Goal: Information Seeking & Learning: Learn about a topic

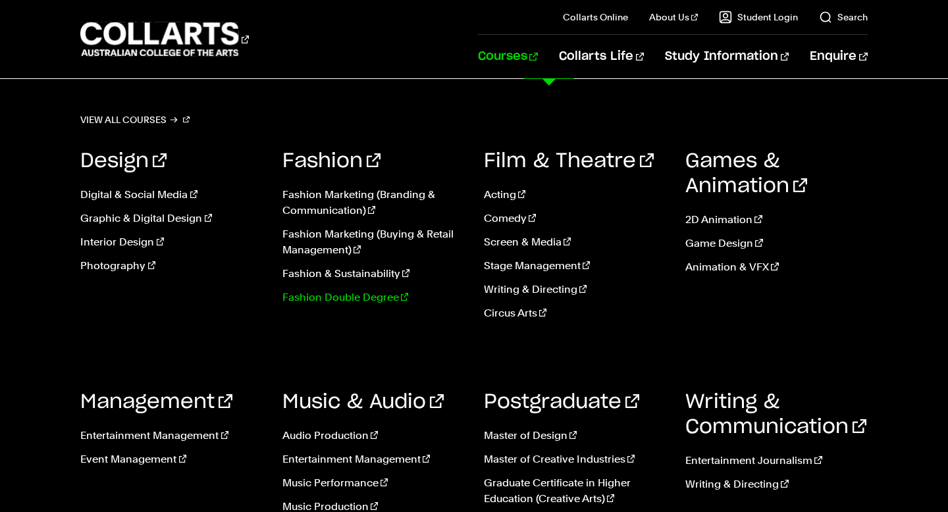
click at [351, 297] on link "Fashion Double Degree" at bounding box center [373, 298] width 182 height 16
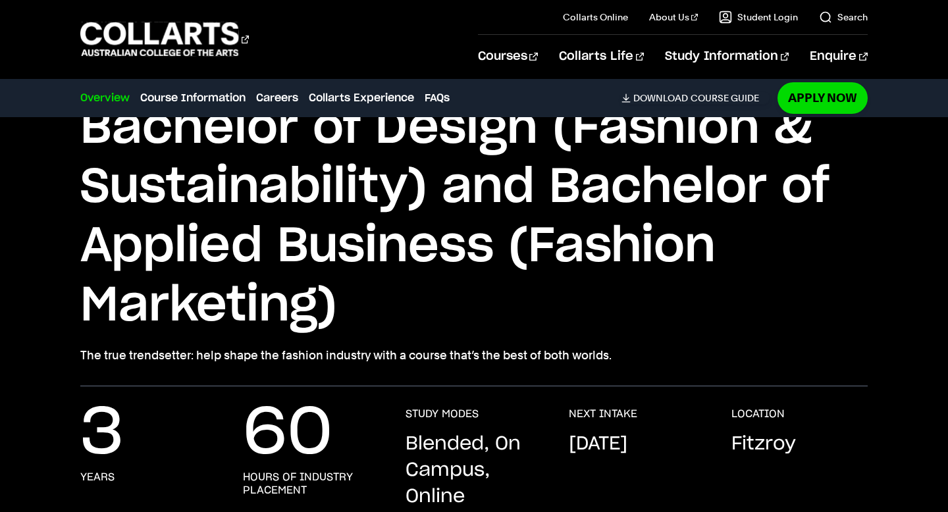
scroll to position [38, 0]
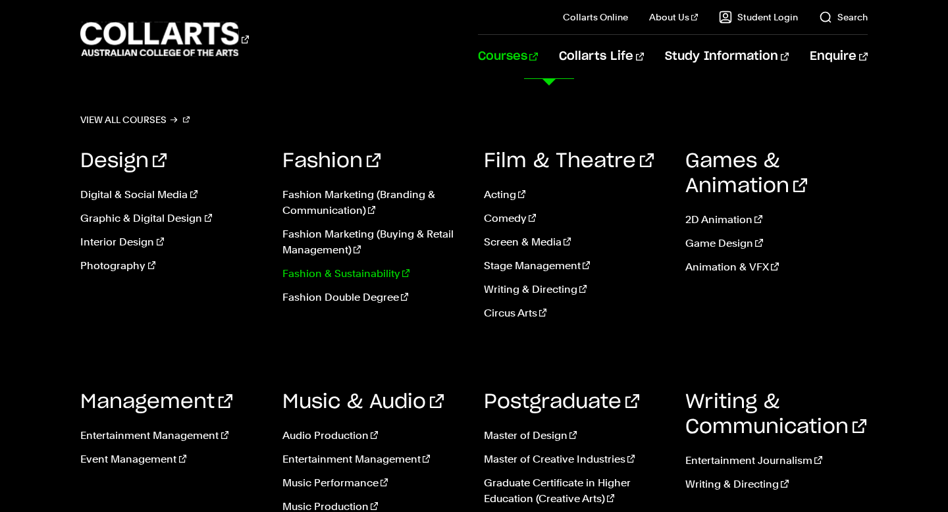
click at [377, 272] on link "Fashion & Sustainability" at bounding box center [373, 274] width 182 height 16
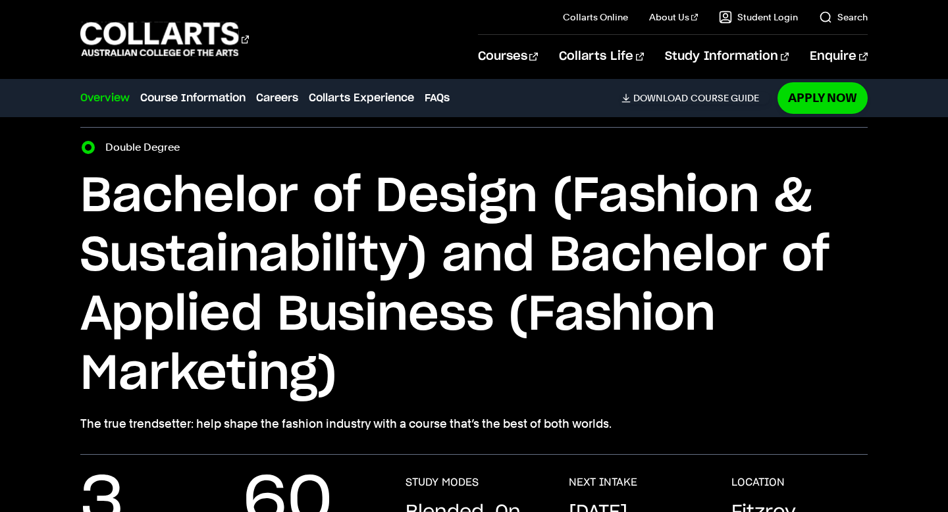
click at [556, 293] on h1 "Bachelor of Design (Fashion & Sustainability) and Bachelor of Applied Business …" at bounding box center [473, 285] width 786 height 237
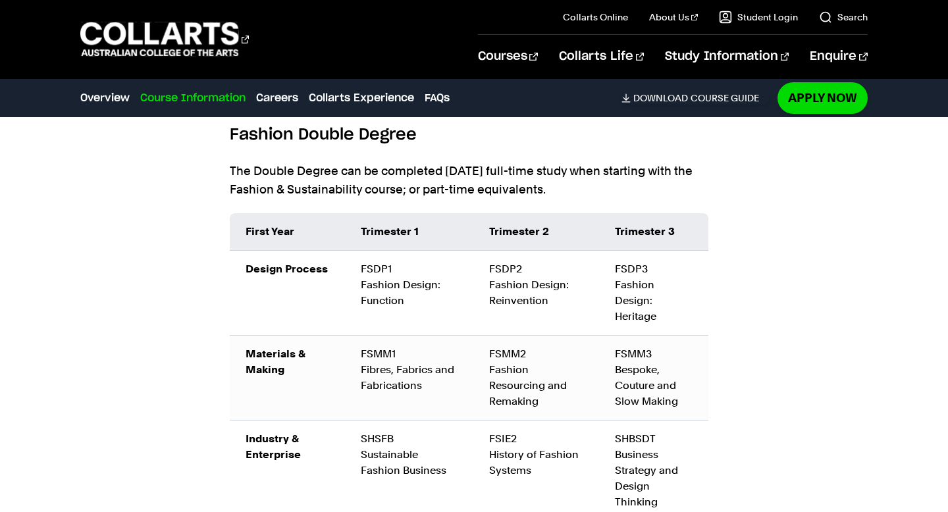
scroll to position [1539, 0]
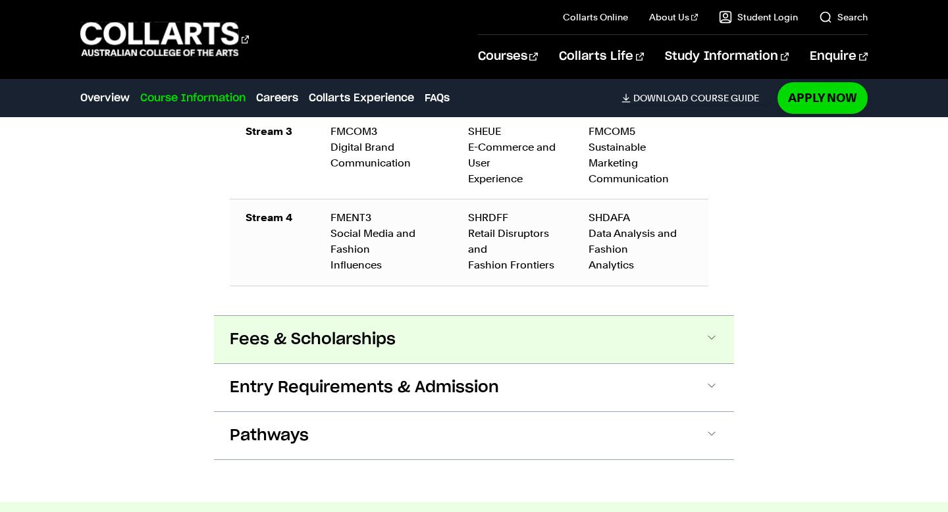
click at [386, 336] on span "Fees & Scholarships" at bounding box center [313, 339] width 166 height 21
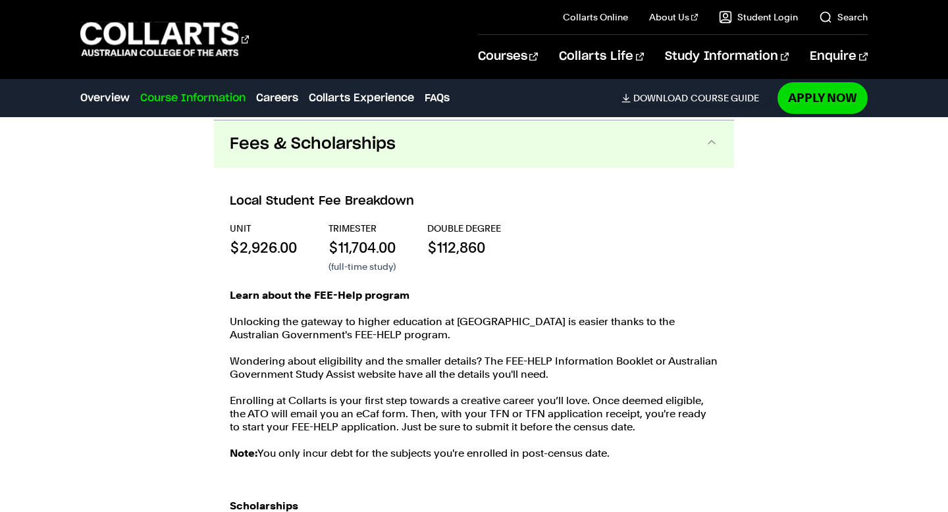
scroll to position [2833, 0]
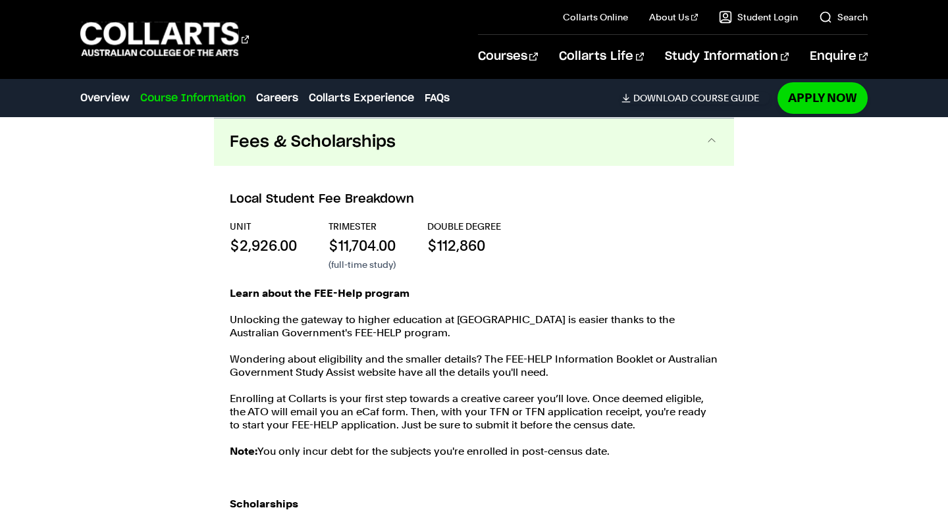
click at [473, 243] on p "$112,860" at bounding box center [464, 246] width 74 height 20
drag, startPoint x: 312, startPoint y: 295, endPoint x: 798, endPoint y: 294, distance: 485.7
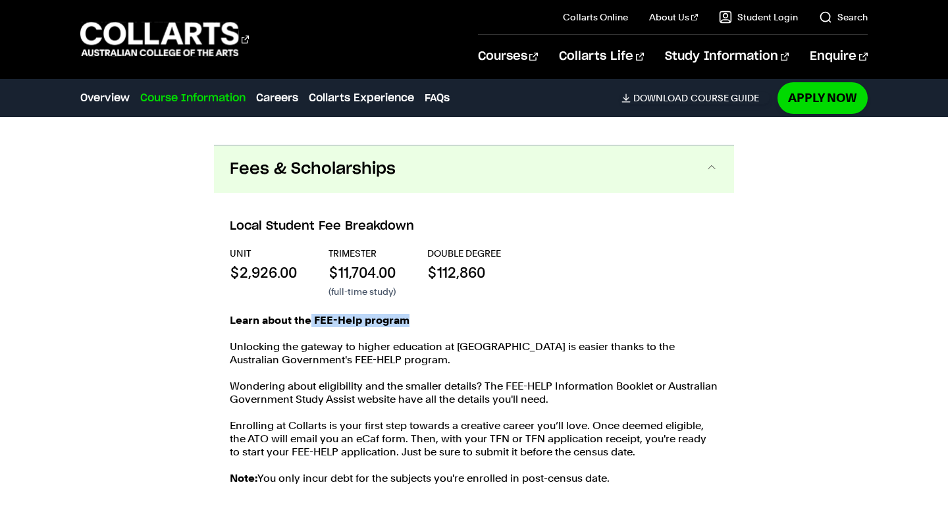
scroll to position [2809, 0]
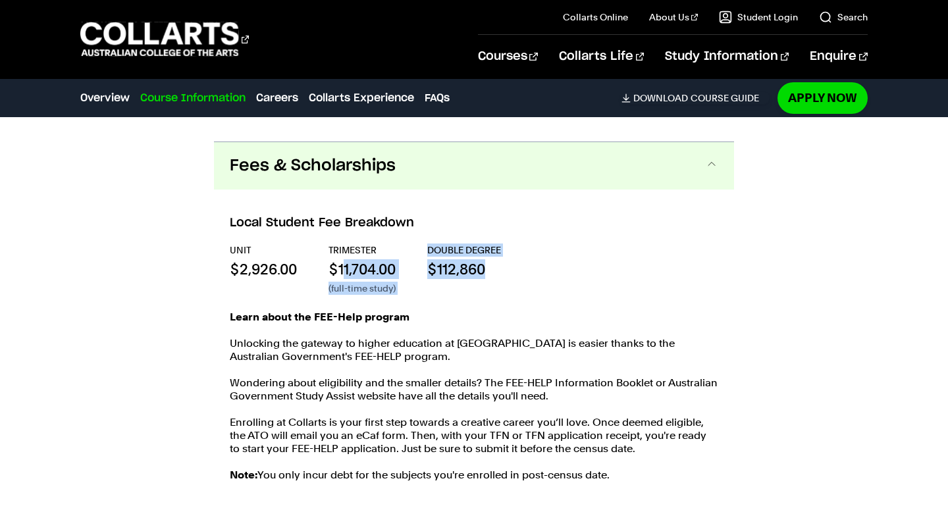
drag, startPoint x: 344, startPoint y: 271, endPoint x: 524, endPoint y: 272, distance: 181.0
click at [524, 272] on div "UNIT $2,926.00 TRIMESTER $11,704.00 (full-time study) Double Degree $112,860" at bounding box center [474, 268] width 488 height 51
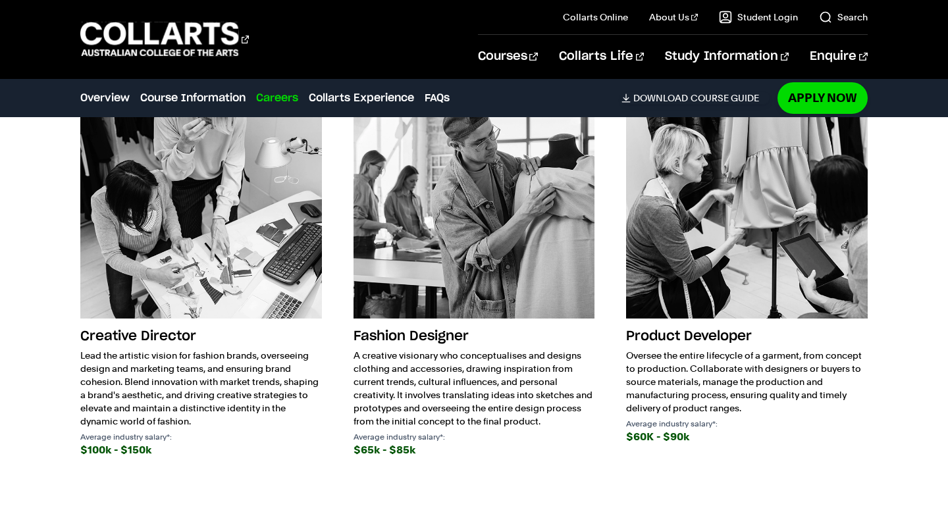
scroll to position [3992, 0]
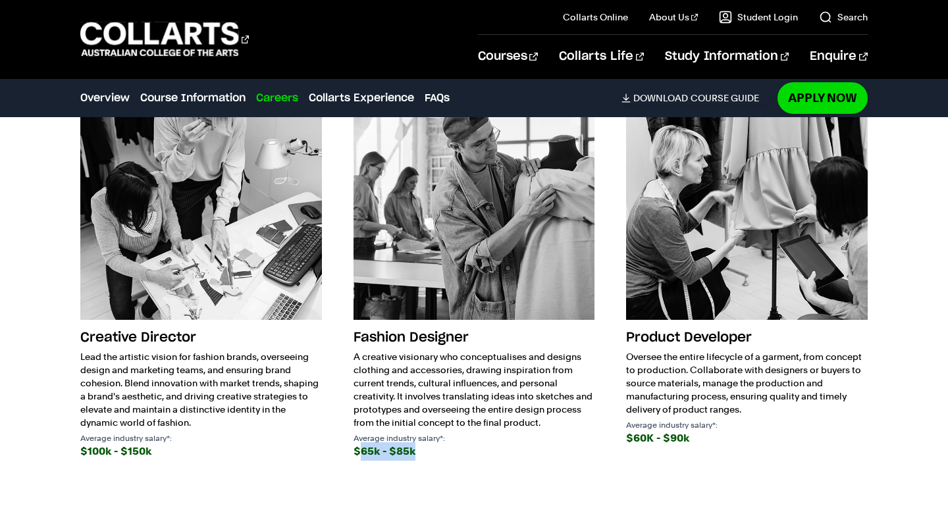
drag, startPoint x: 357, startPoint y: 438, endPoint x: 467, endPoint y: 438, distance: 109.2
click at [467, 442] on div "$65k - $85k" at bounding box center [473, 451] width 241 height 18
click at [350, 438] on div "Creative Director Lead the artistic vision for fashion brands, overseeing desig…" at bounding box center [473, 282] width 786 height 408
drag, startPoint x: 350, startPoint y: 438, endPoint x: 424, endPoint y: 440, distance: 73.7
click at [424, 439] on div "Creative Director Lead the artistic vision for fashion brands, overseeing desig…" at bounding box center [473, 282] width 786 height 408
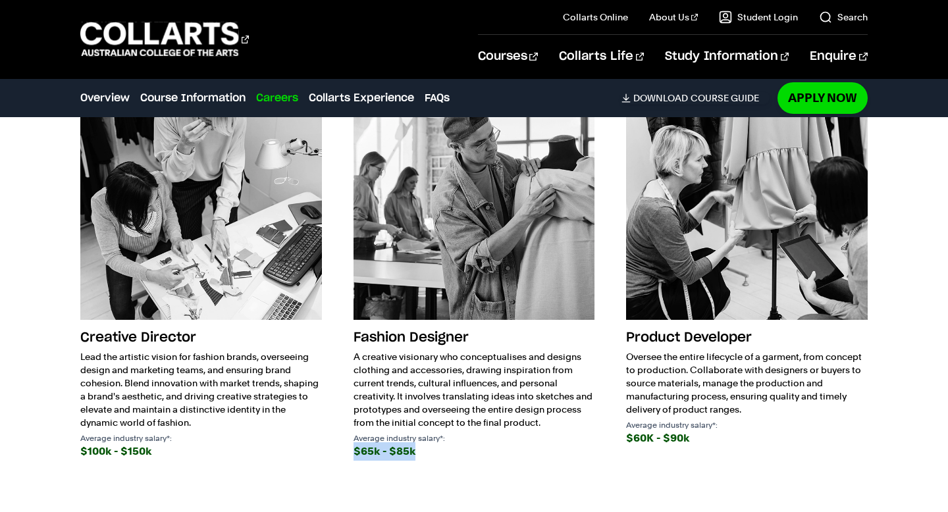
scroll to position [3989, 0]
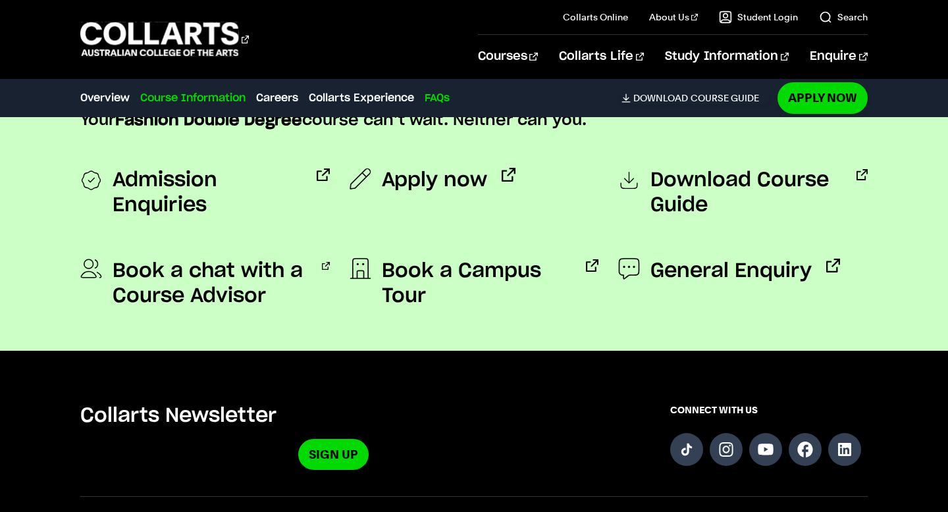
click at [197, 104] on link "Course Information" at bounding box center [192, 98] width 105 height 16
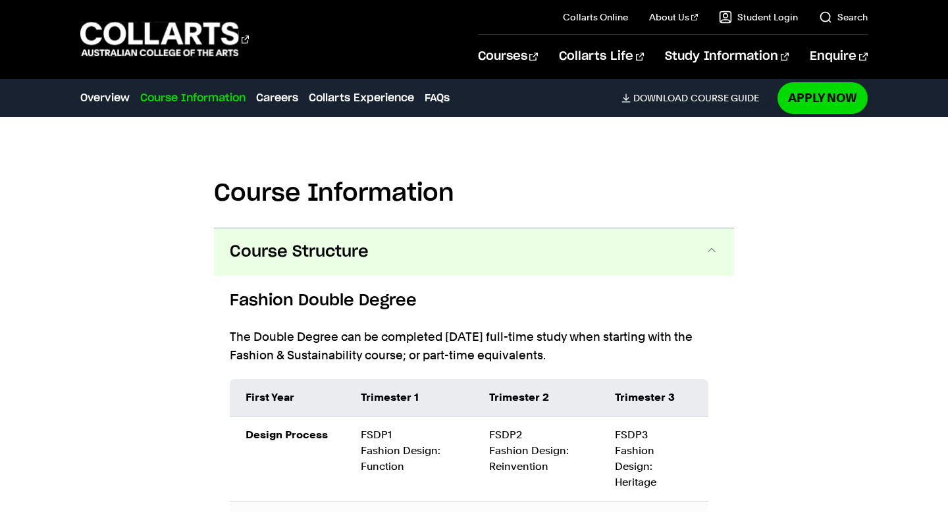
scroll to position [1373, 0]
click at [97, 86] on div "Course Information Overview Course Information Careers Collarts Experience FAQs…" at bounding box center [424, 98] width 688 height 37
click at [97, 87] on div "Course Information Overview Course Information Careers Collarts Experience FAQs…" at bounding box center [424, 98] width 688 height 37
click at [111, 97] on link "Overview" at bounding box center [104, 98] width 49 height 16
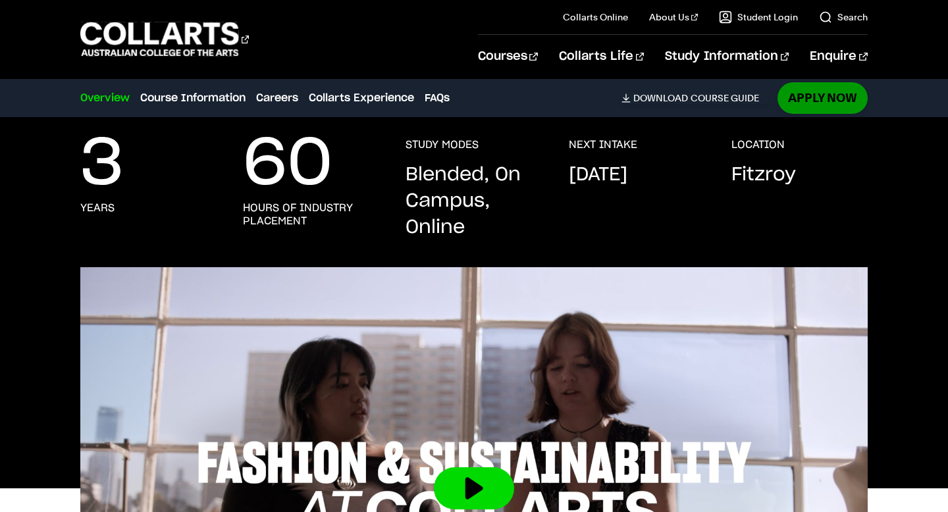
scroll to position [378, 0]
click at [831, 99] on link "Apply Now" at bounding box center [822, 97] width 90 height 31
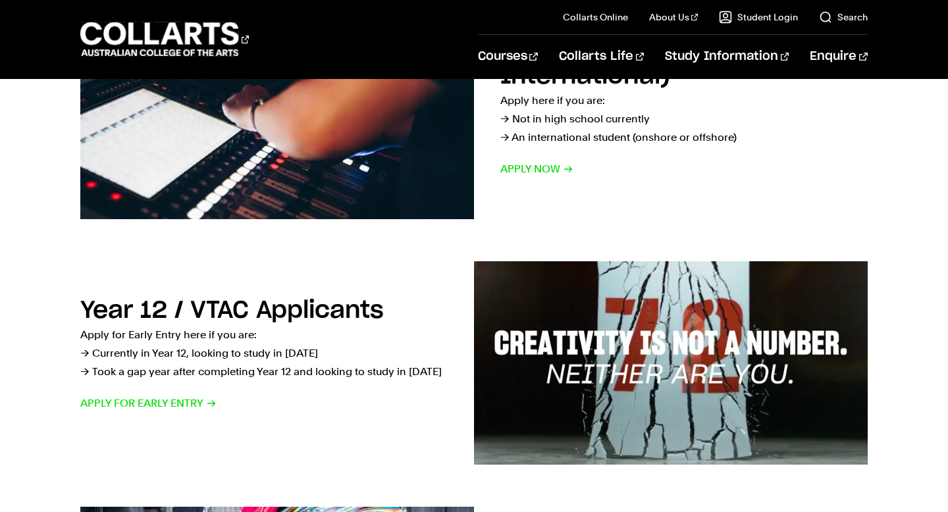
scroll to position [301, 0]
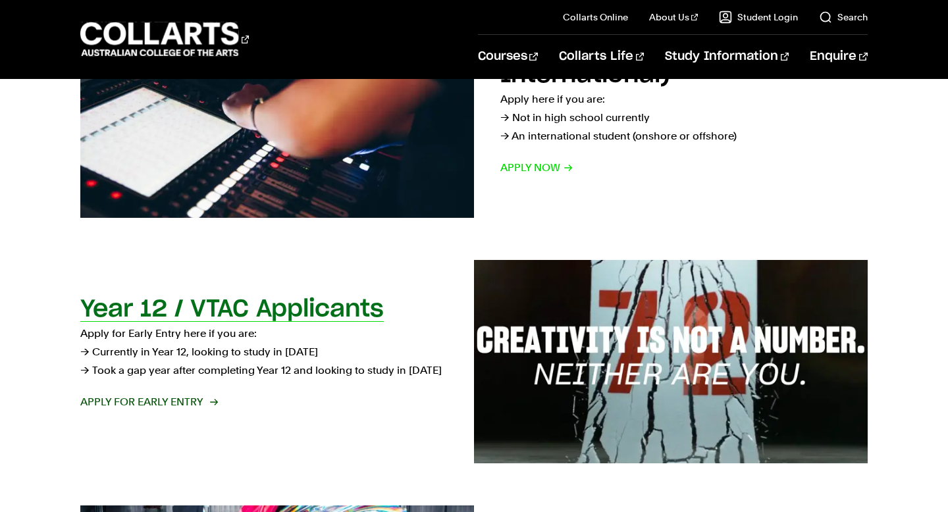
click at [146, 394] on span "Apply for Early Entry" at bounding box center [148, 402] width 136 height 18
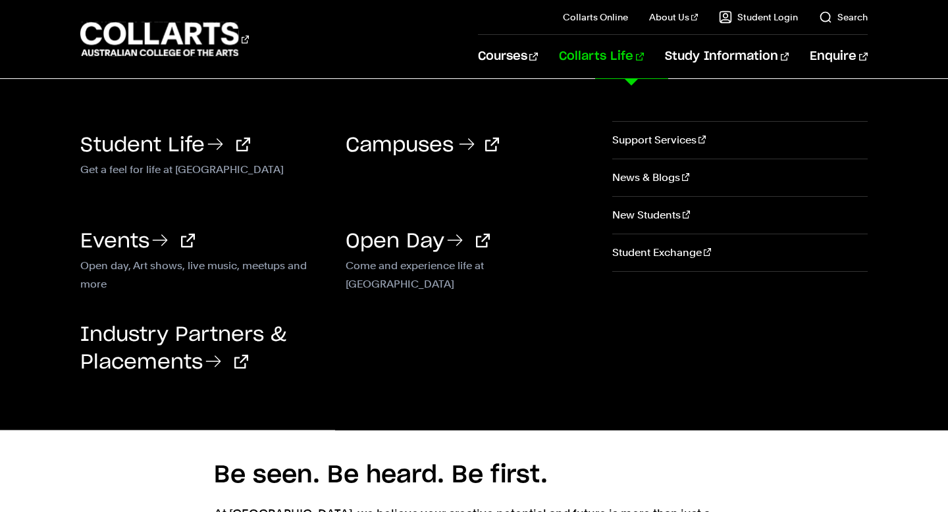
click at [403, 155] on h3 "Campuses" at bounding box center [467, 144] width 245 height 28
click at [419, 134] on h3 "Campuses" at bounding box center [467, 144] width 245 height 28
click at [419, 140] on link "Campuses" at bounding box center [421, 146] width 153 height 20
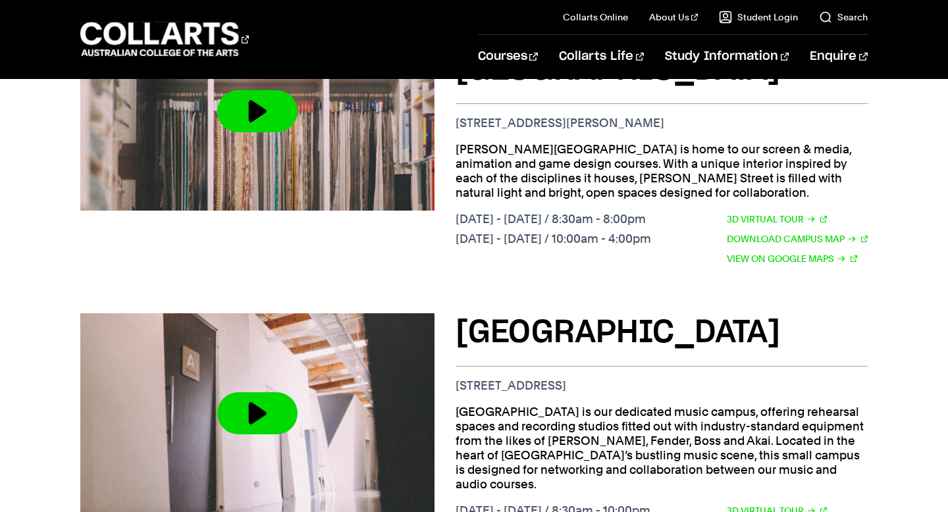
scroll to position [1220, 0]
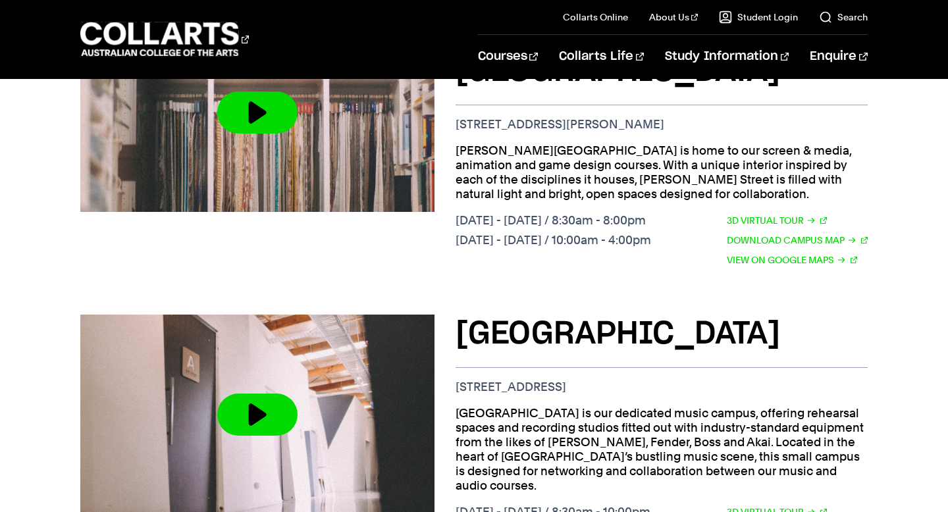
click at [575, 315] on h3 "[GEOGRAPHIC_DATA]" at bounding box center [660, 334] width 411 height 39
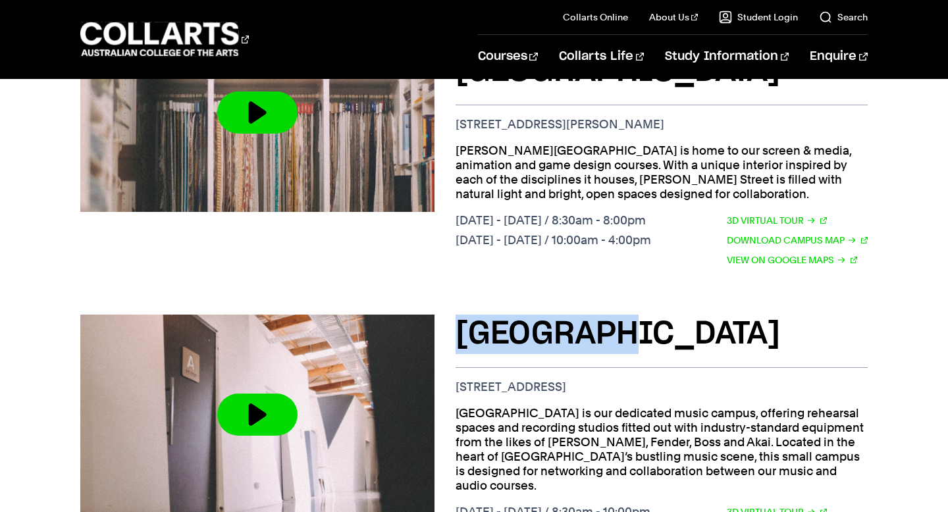
click at [575, 315] on h3 "[GEOGRAPHIC_DATA]" at bounding box center [660, 334] width 411 height 39
click at [773, 505] on link "3D Virtual Tour" at bounding box center [777, 512] width 100 height 14
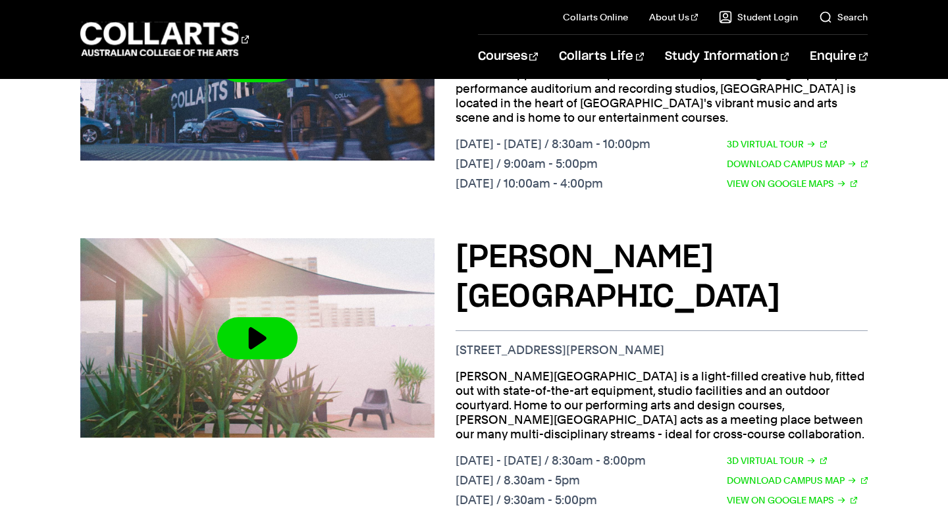
scroll to position [680, 0]
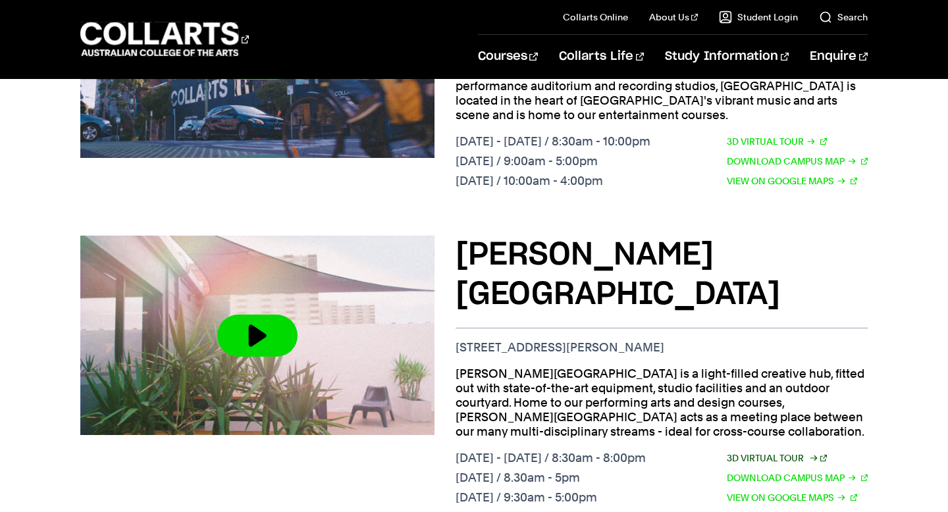
click at [749, 451] on link "3D Virtual Tour" at bounding box center [777, 458] width 100 height 14
